Goal: Task Accomplishment & Management: Manage account settings

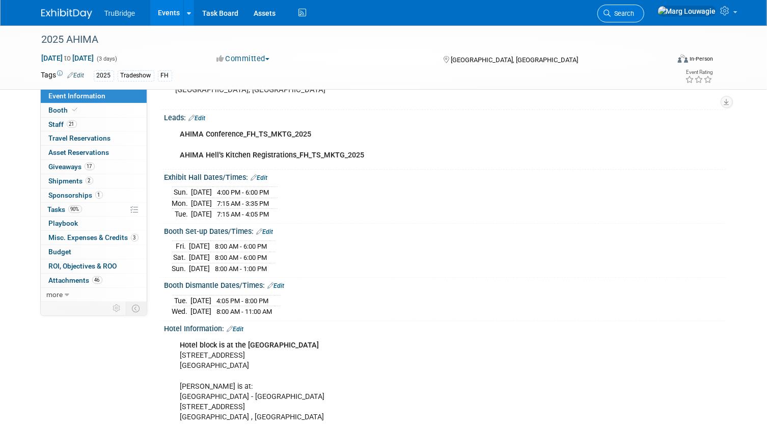
click at [634, 13] on span "Search" at bounding box center [622, 14] width 23 height 8
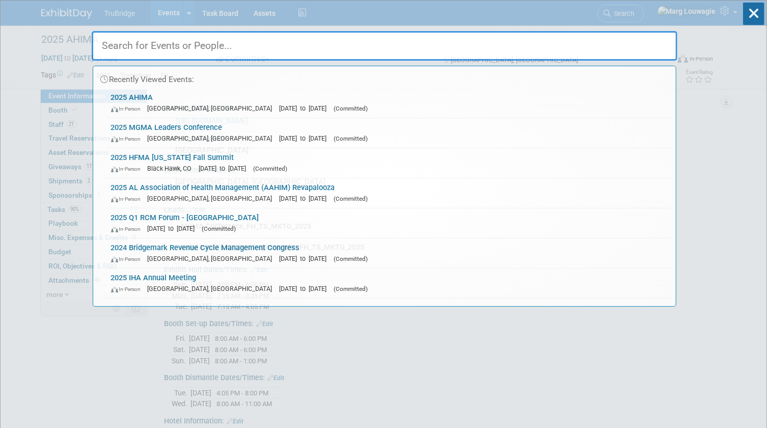
click at [649, 42] on input "text" at bounding box center [385, 46] width 586 height 30
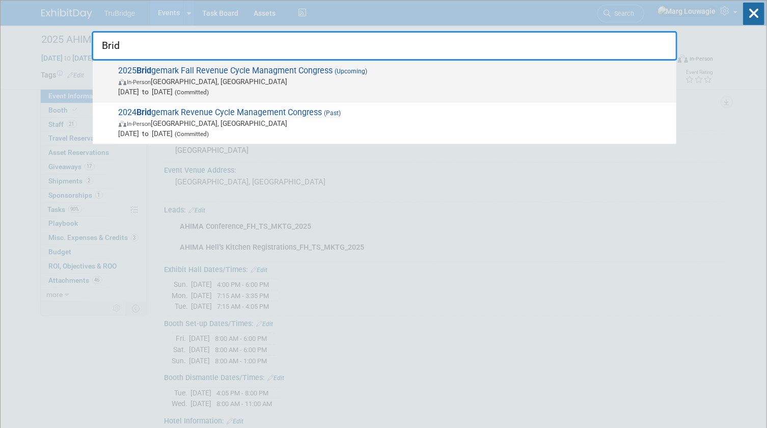
type input "Brid"
click at [249, 78] on span "In-Person Dallas, TX" at bounding box center [395, 81] width 552 height 10
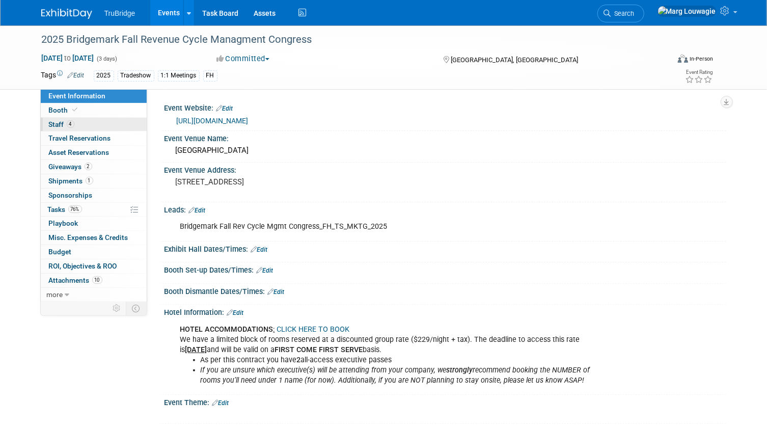
click at [107, 121] on link "4 Staff 4" at bounding box center [94, 125] width 106 height 14
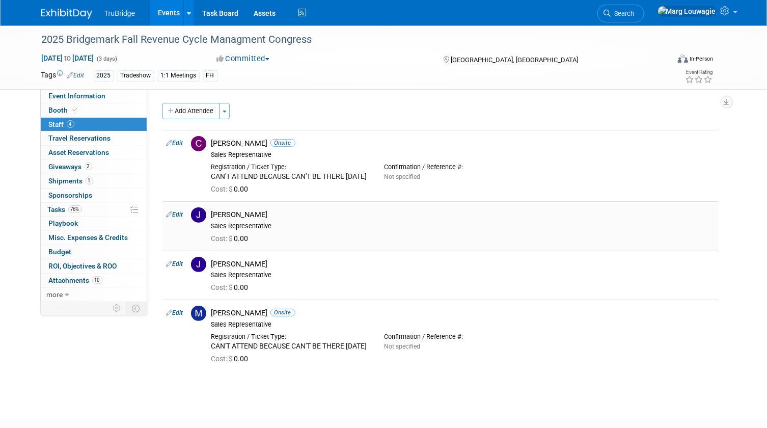
click at [181, 218] on link "Edit" at bounding box center [174, 214] width 17 height 7
select select "1a17d5e0-5391-4d89-9d11-eba27dab6b0b"
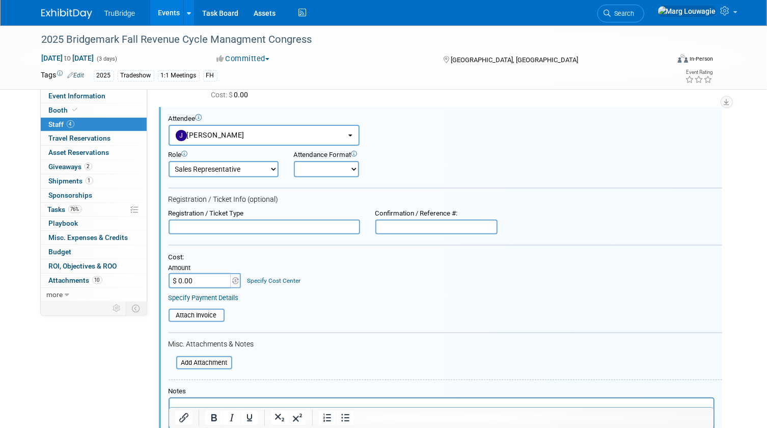
click at [221, 232] on input "text" at bounding box center [264, 226] width 191 height 15
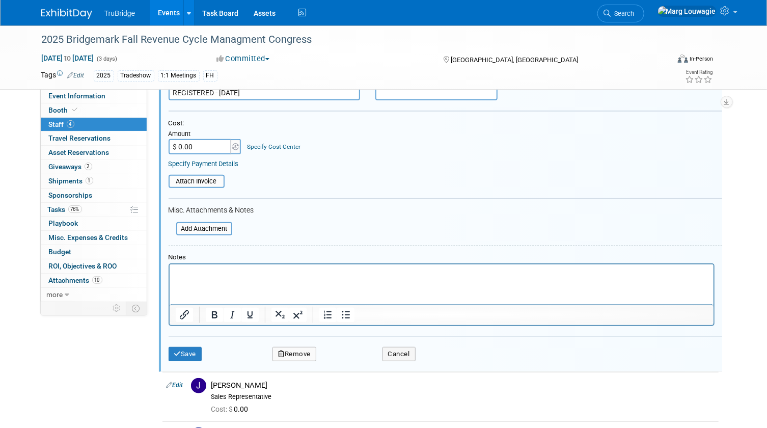
scroll to position [233, 0]
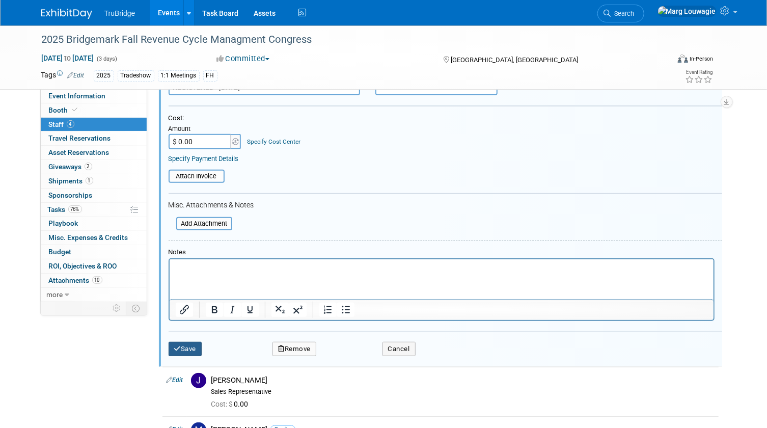
type input "REGISTERED - 10.9.25"
click at [197, 356] on button "Save" at bounding box center [186, 349] width 34 height 14
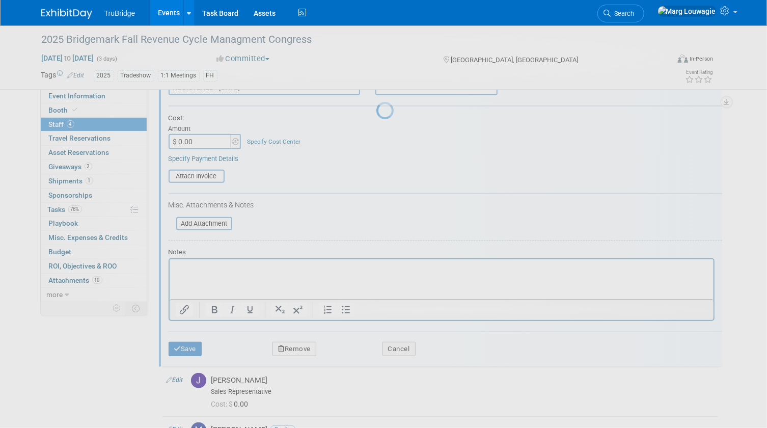
scroll to position [103, 0]
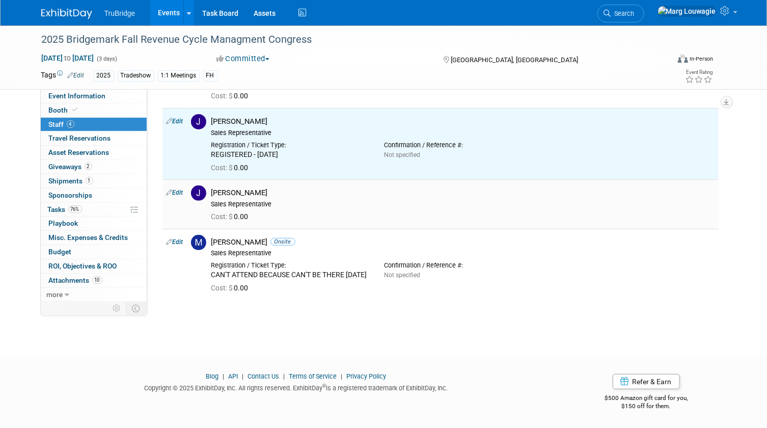
click at [181, 189] on link "Edit" at bounding box center [174, 192] width 17 height 7
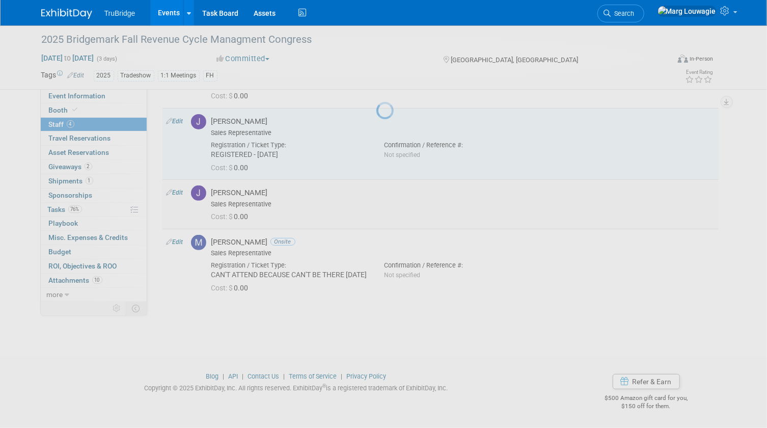
select select "3a8092c6-1eb6-494c-8e2b-fb4f5d775bb6"
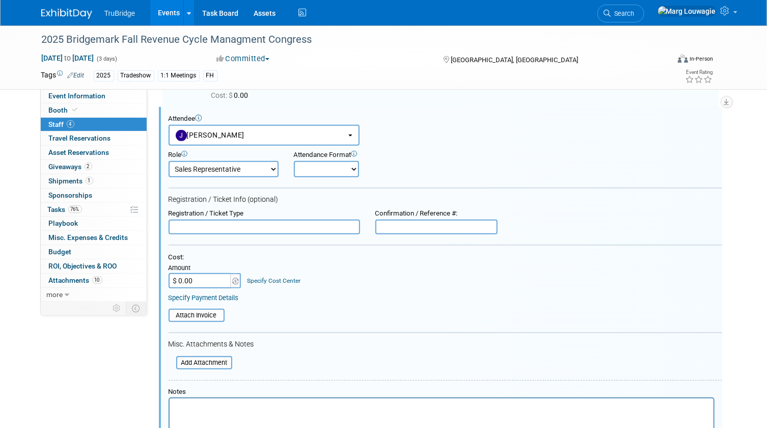
scroll to position [0, 0]
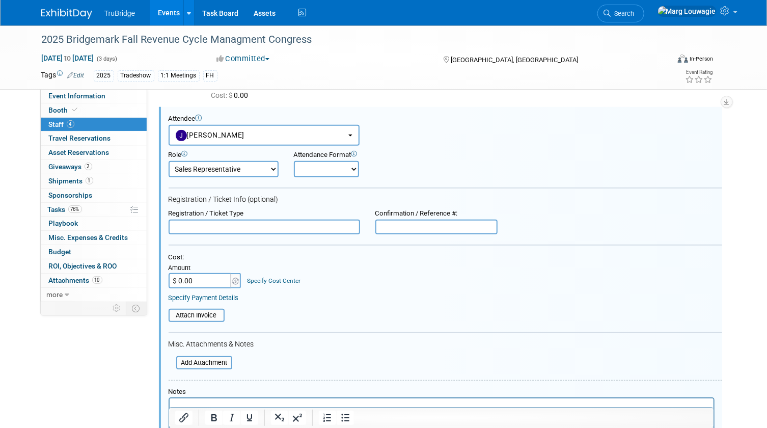
click at [229, 234] on input "text" at bounding box center [264, 226] width 191 height 15
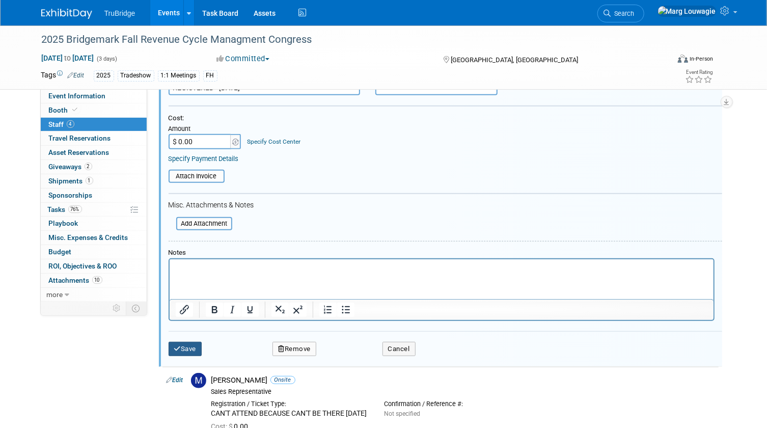
type input "REGISTERED - 10.9.25"
click at [198, 356] on button "Save" at bounding box center [186, 349] width 34 height 14
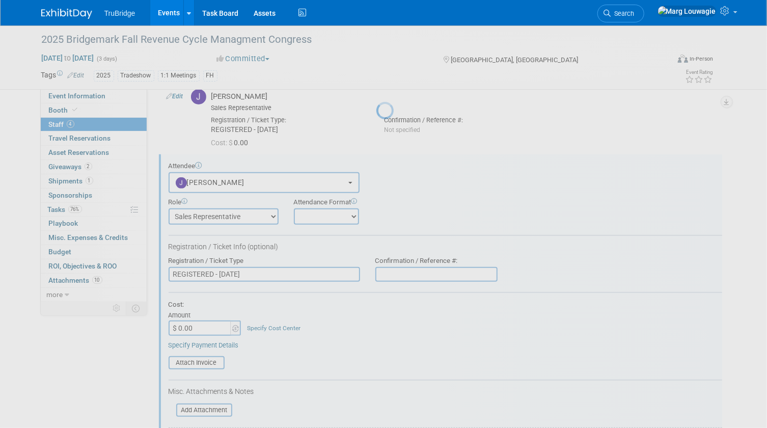
scroll to position [125, 0]
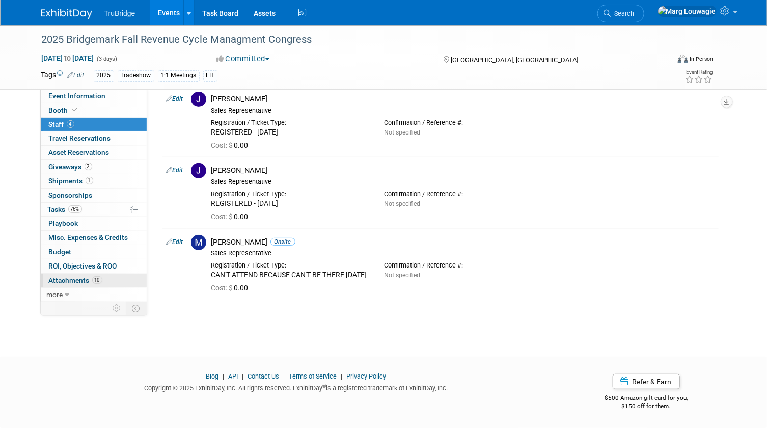
click at [72, 282] on span "Attachments 10" at bounding box center [75, 280] width 53 height 8
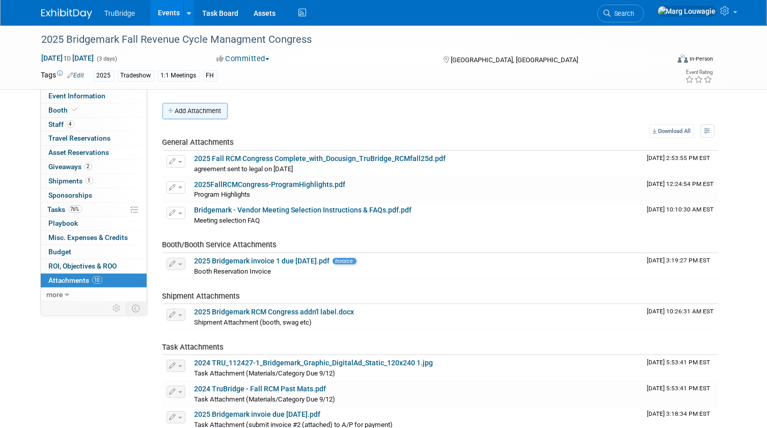
click at [213, 112] on button "Add Attachment" at bounding box center [194, 111] width 65 height 16
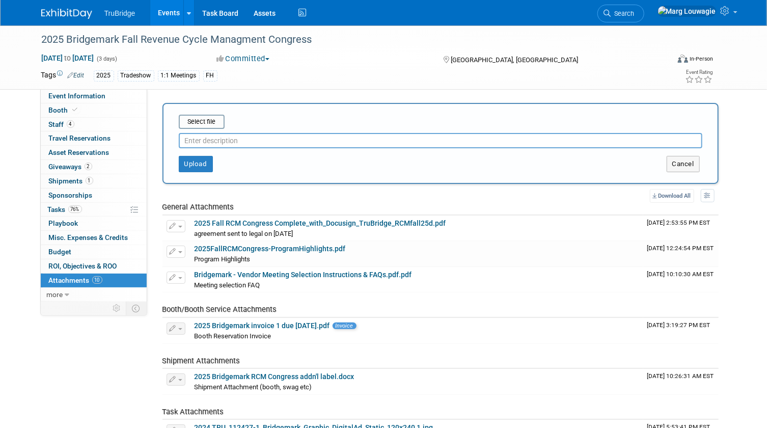
click at [229, 138] on input "text" at bounding box center [440, 140] width 523 height 15
type input "meeting selections"
click at [203, 116] on input "file" at bounding box center [162, 122] width 121 height 12
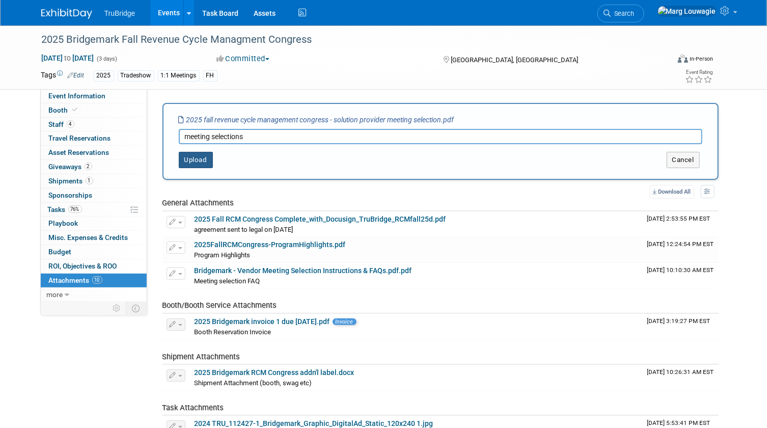
click at [201, 158] on button "Upload" at bounding box center [196, 160] width 34 height 16
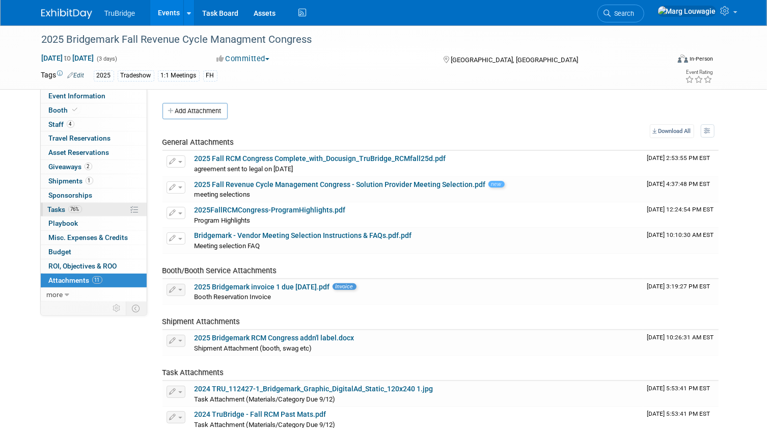
click at [61, 206] on span "Tasks 76%" at bounding box center [65, 209] width 34 height 8
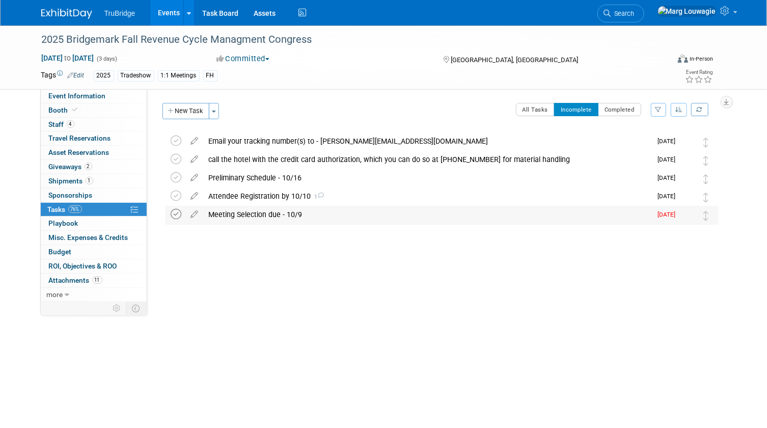
click at [175, 216] on icon at bounding box center [176, 214] width 11 height 11
click at [174, 194] on icon at bounding box center [176, 195] width 11 height 11
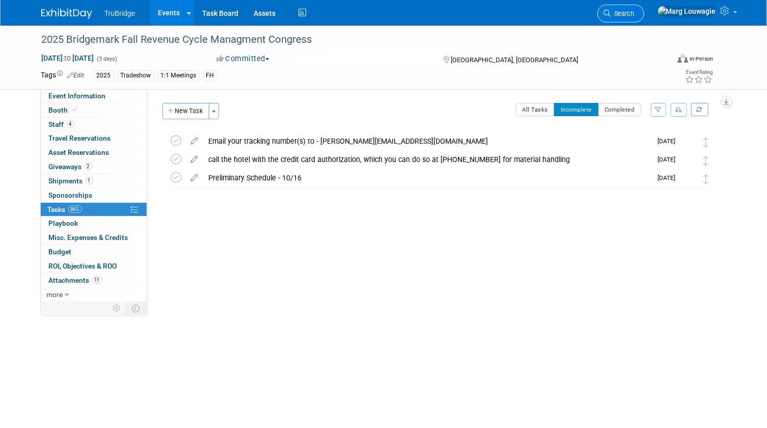
click at [634, 14] on span "Search" at bounding box center [622, 14] width 23 height 8
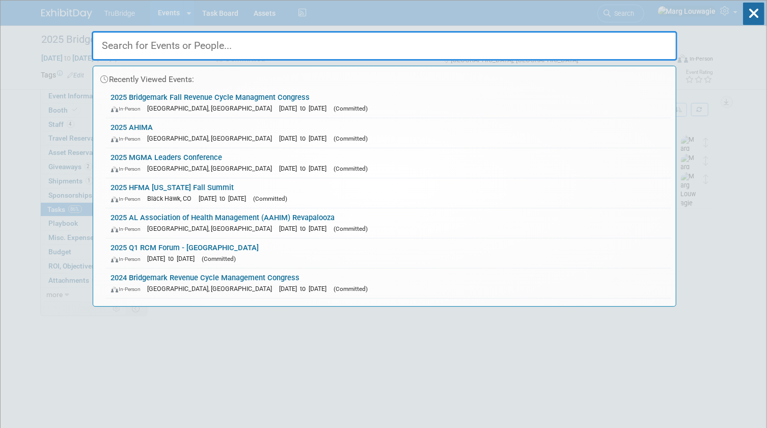
click at [637, 42] on input "text" at bounding box center [385, 46] width 586 height 30
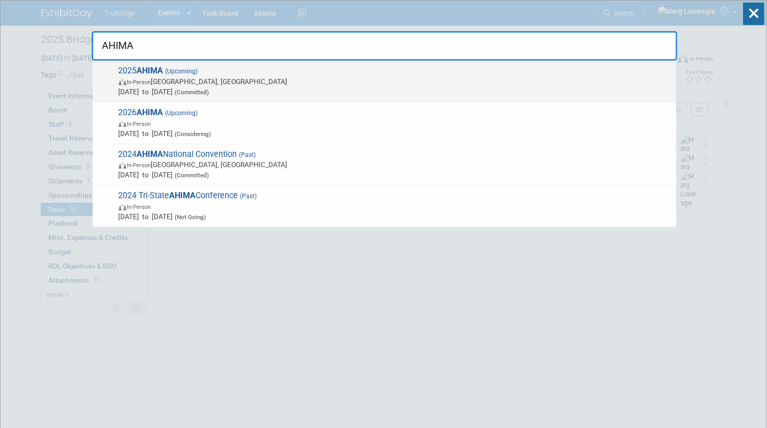
type input "AHIMA"
click at [190, 74] on span "(Upcoming)" at bounding box center [180, 71] width 35 height 7
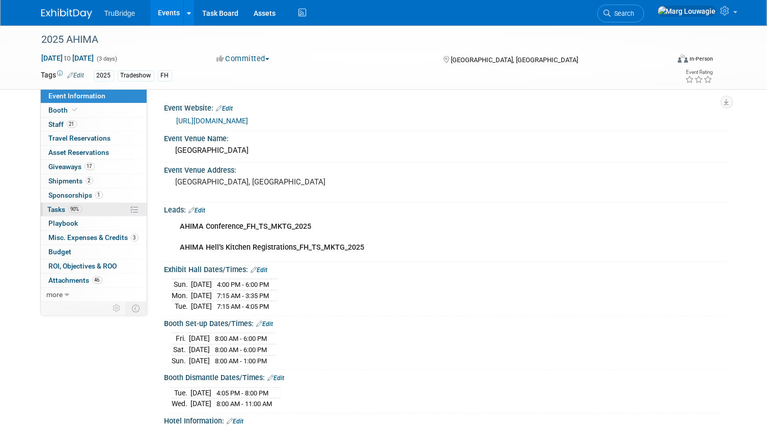
click at [64, 206] on span "Tasks 90%" at bounding box center [65, 209] width 34 height 8
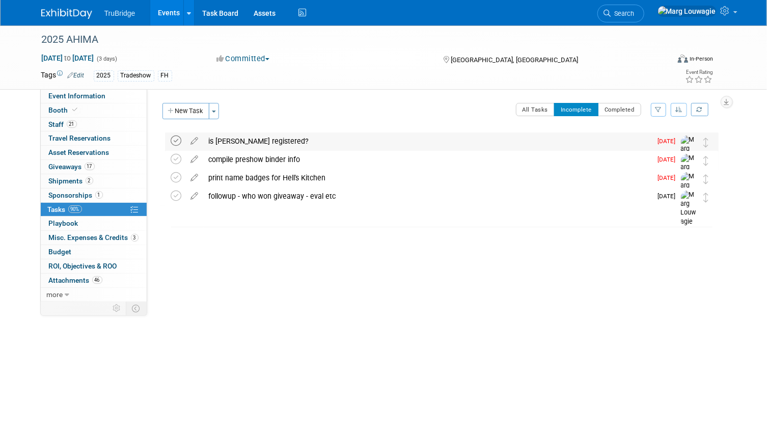
click at [173, 137] on icon at bounding box center [176, 140] width 11 height 11
click at [195, 139] on icon at bounding box center [195, 138] width 18 height 13
select select "9"
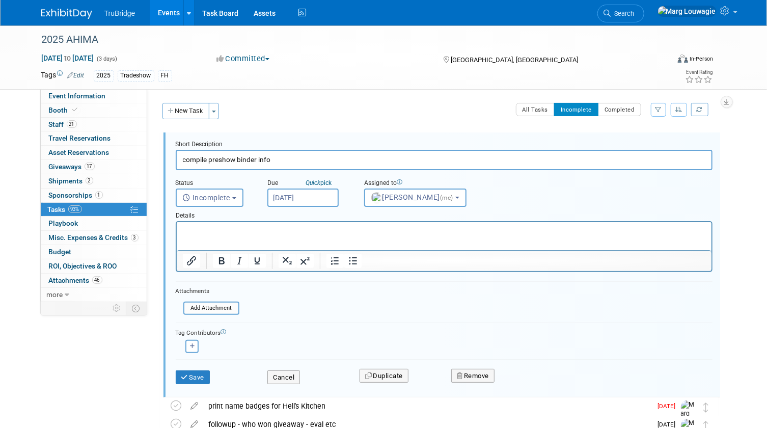
click at [304, 194] on input "[DATE]" at bounding box center [302, 197] width 71 height 18
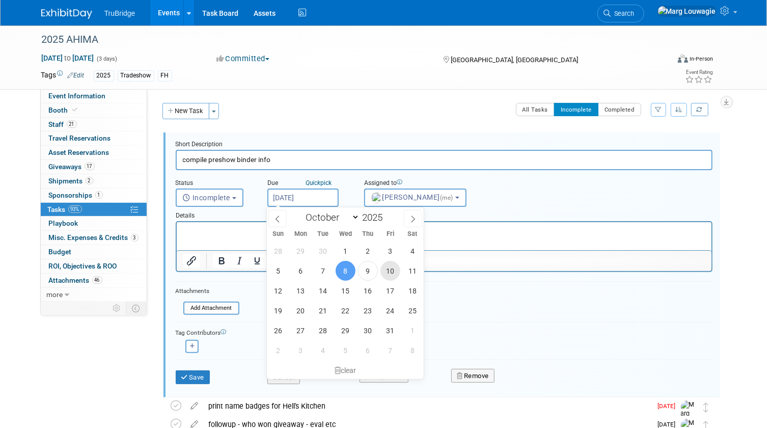
click at [395, 270] on span "10" at bounding box center [390, 271] width 20 height 20
type input "[DATE]"
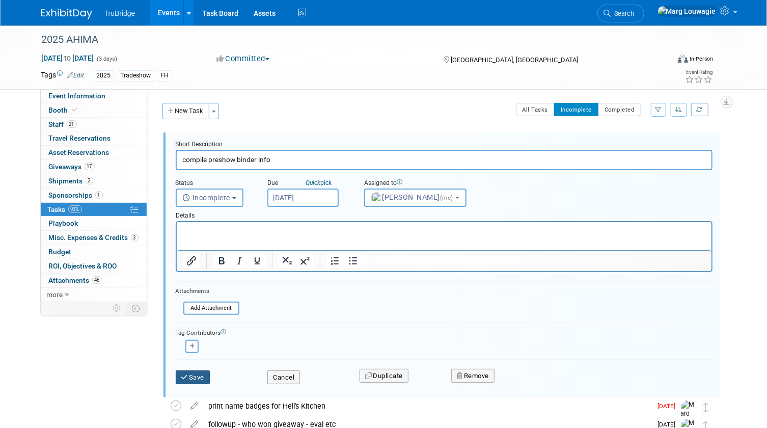
click at [209, 375] on button "Save" at bounding box center [193, 377] width 35 height 14
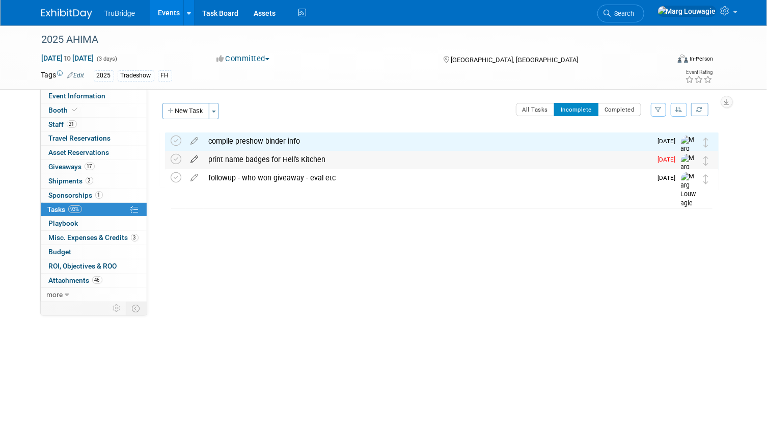
click at [199, 158] on icon at bounding box center [195, 157] width 18 height 13
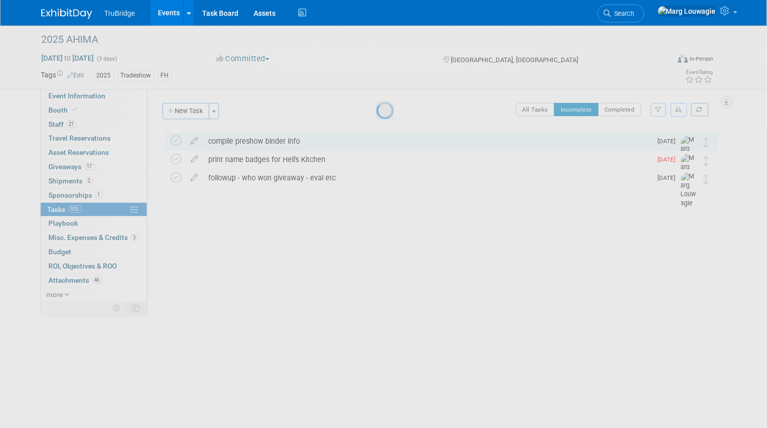
select select "9"
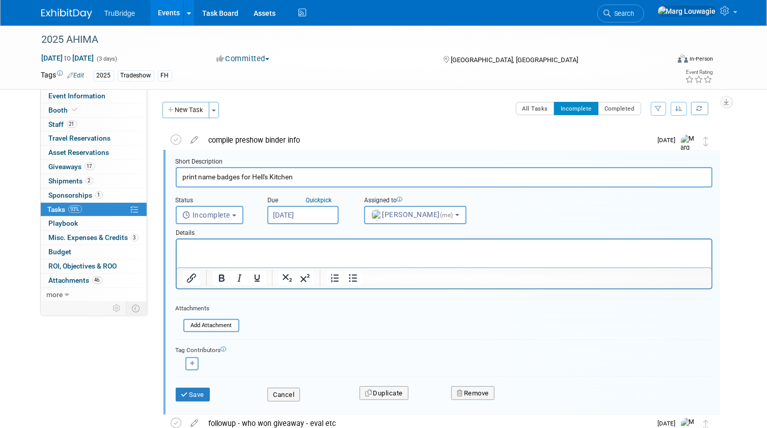
click at [302, 214] on input "[DATE]" at bounding box center [302, 215] width 71 height 18
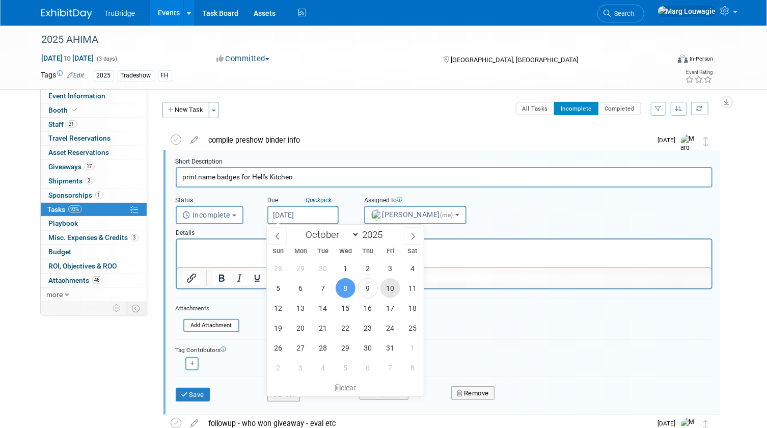
click at [392, 292] on span "10" at bounding box center [390, 288] width 20 height 20
type input "[DATE]"
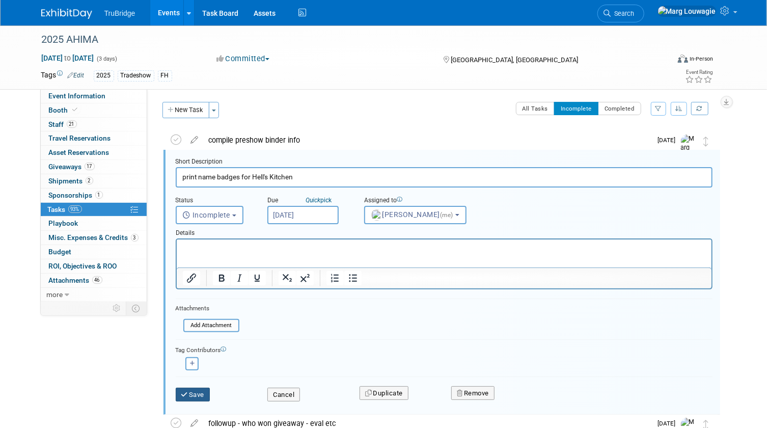
click at [198, 390] on button "Save" at bounding box center [193, 394] width 35 height 14
